Goal: Task Accomplishment & Management: Complete application form

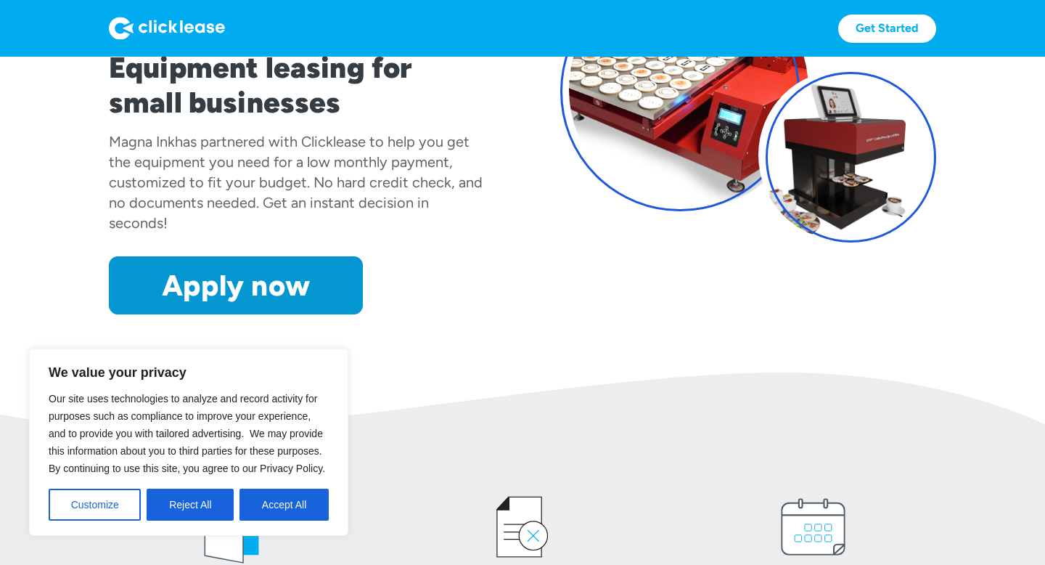
scroll to position [213, 0]
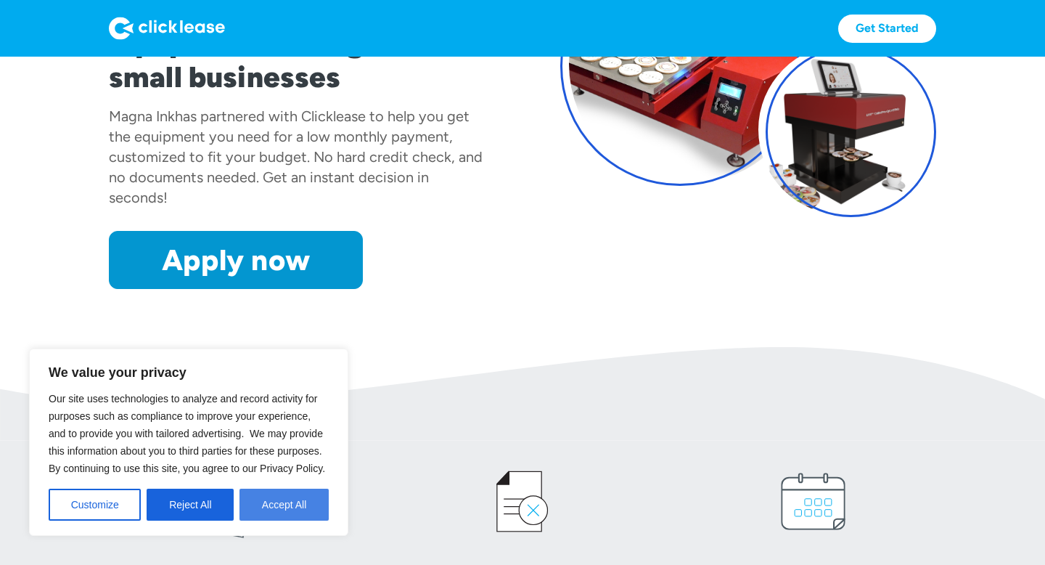
click at [258, 504] on button "Accept All" at bounding box center [283, 504] width 89 height 32
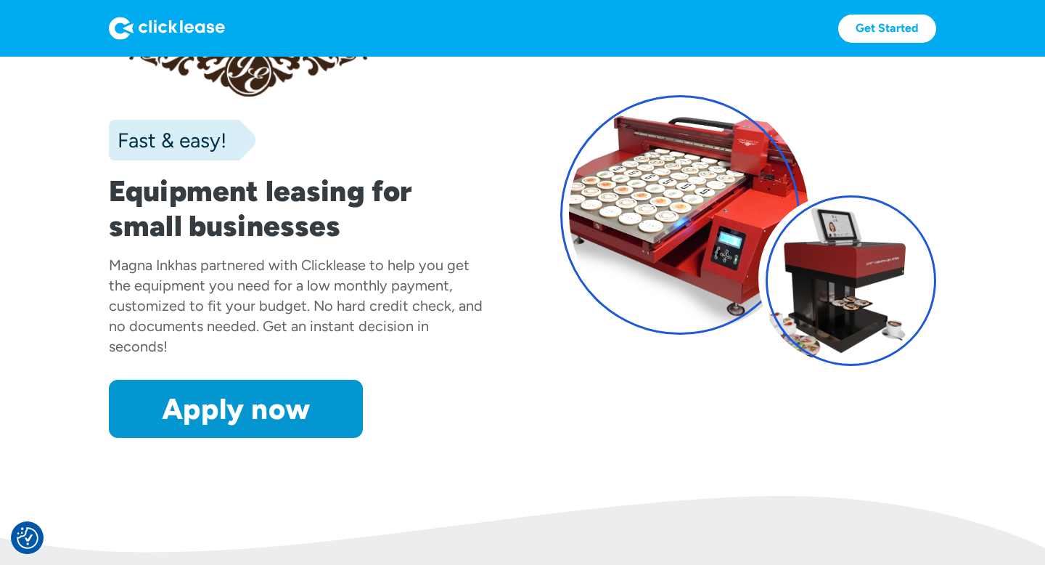
scroll to position [0, 0]
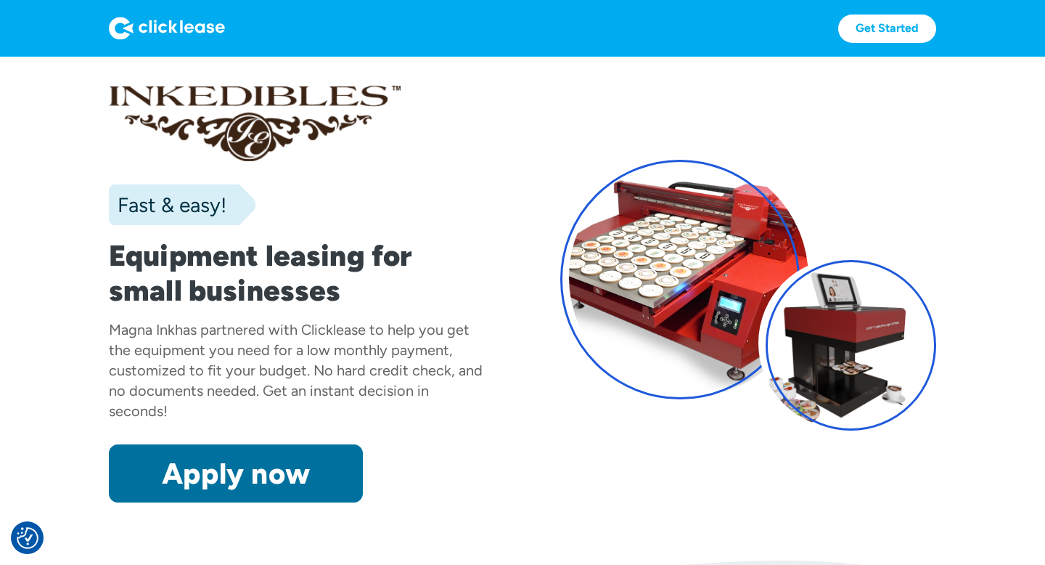
click at [229, 492] on link "Apply now" at bounding box center [236, 473] width 254 height 58
